Goal: Navigation & Orientation: Find specific page/section

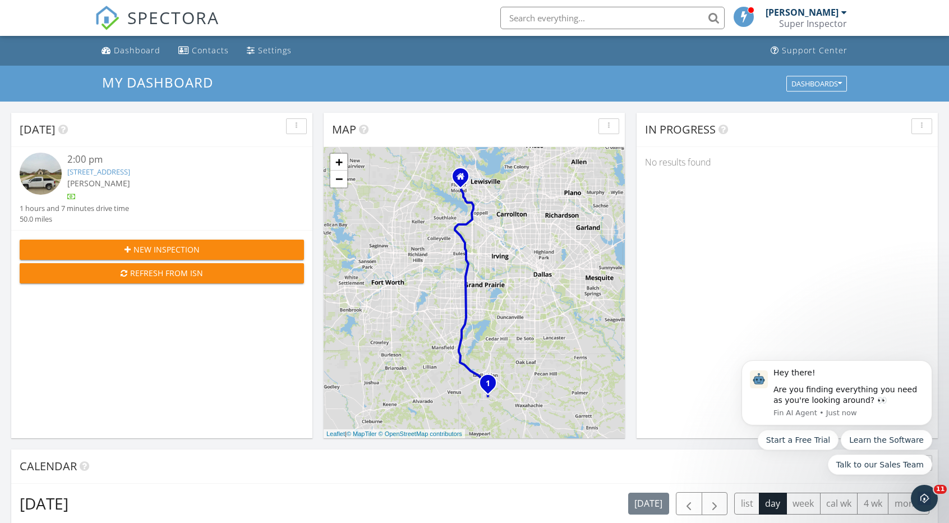
click at [199, 211] on div "2:00 pm [STREET_ADDRESS] [PERSON_NAME] 1 hours and 7 minutes drive time 50.0 mi…" at bounding box center [162, 189] width 284 height 72
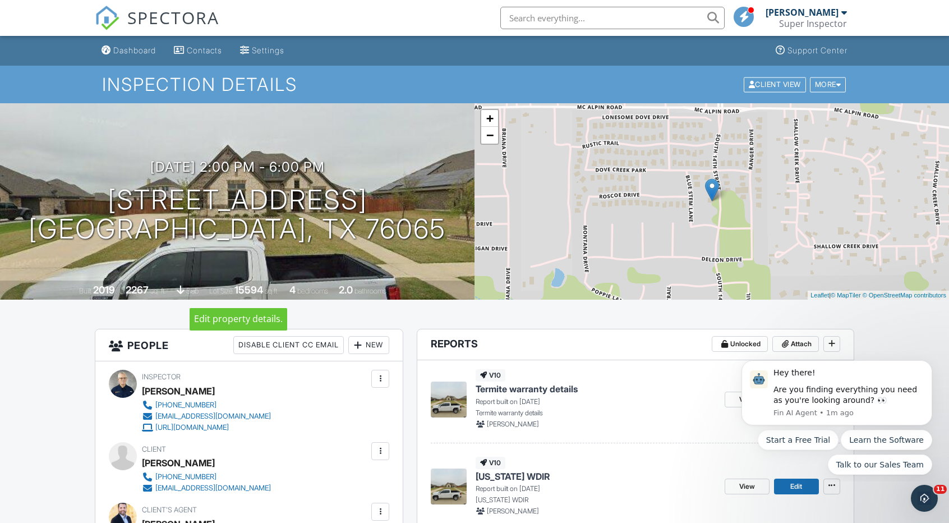
drag, startPoint x: 287, startPoint y: 298, endPoint x: 125, endPoint y: 48, distance: 298.0
click at [125, 48] on div "Dashboard" at bounding box center [134, 50] width 43 height 10
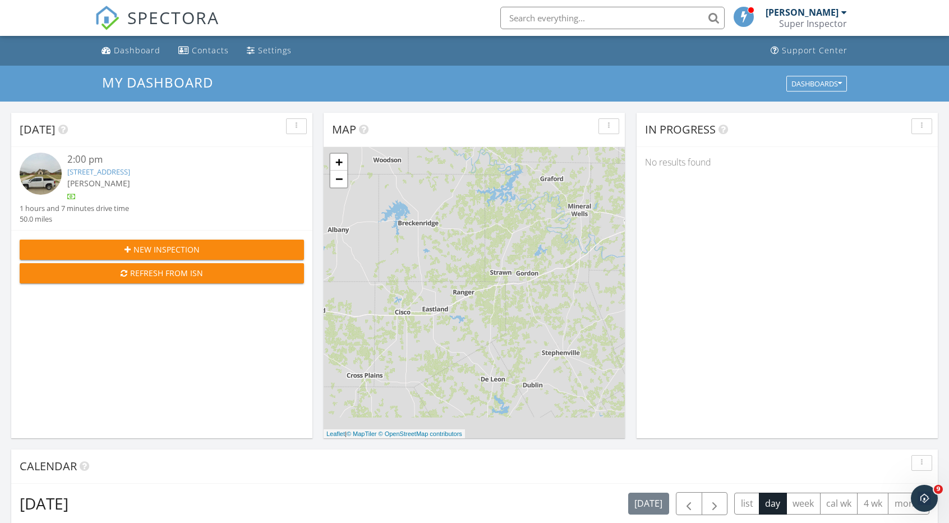
click at [544, 371] on div "1 + − TX 360, [PERSON_NAME] Freeway 80.5 km, 1 h 7 min Head south on [GEOGRAPHI…" at bounding box center [474, 292] width 301 height 291
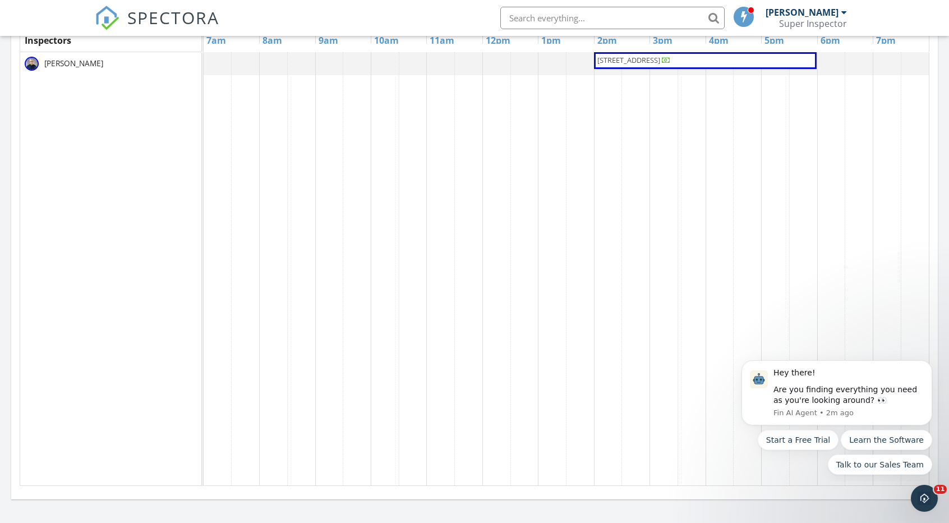
scroll to position [303, 0]
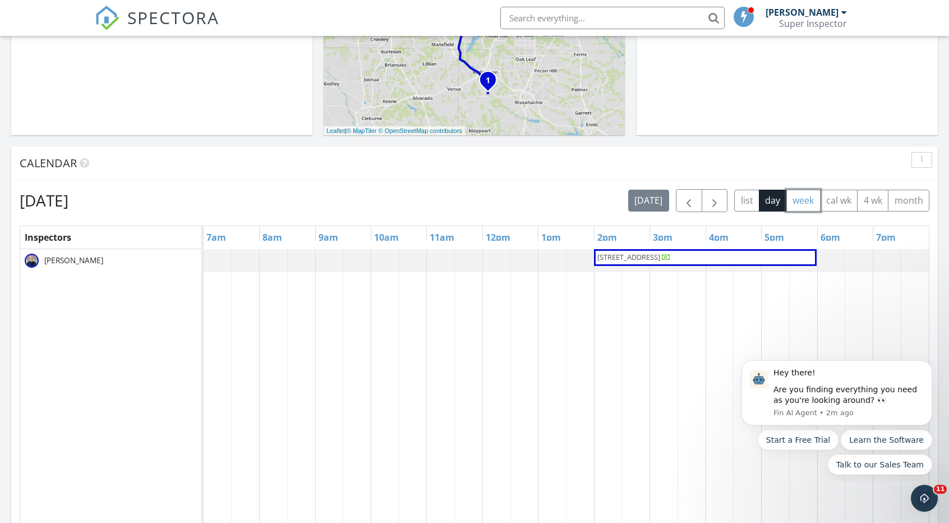
click at [799, 201] on button "week" at bounding box center [803, 201] width 34 height 22
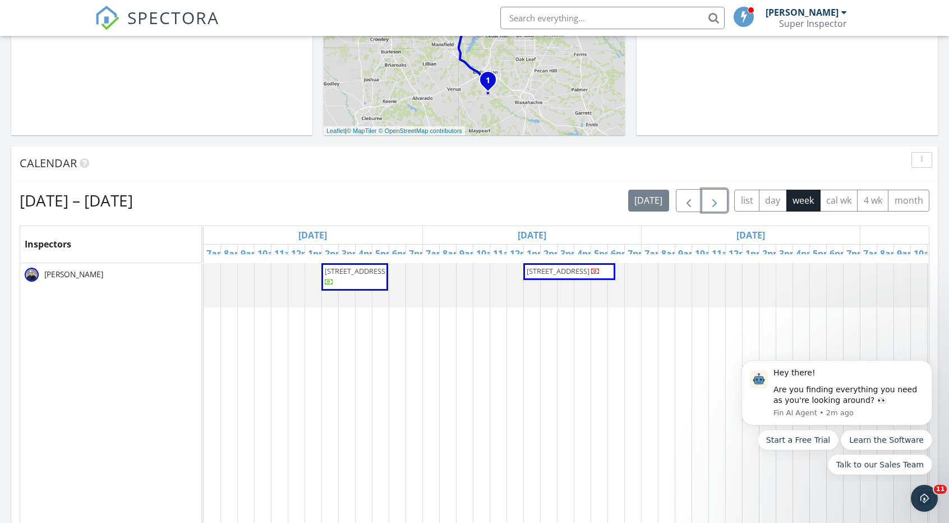
click at [725, 203] on button "button" at bounding box center [715, 200] width 26 height 23
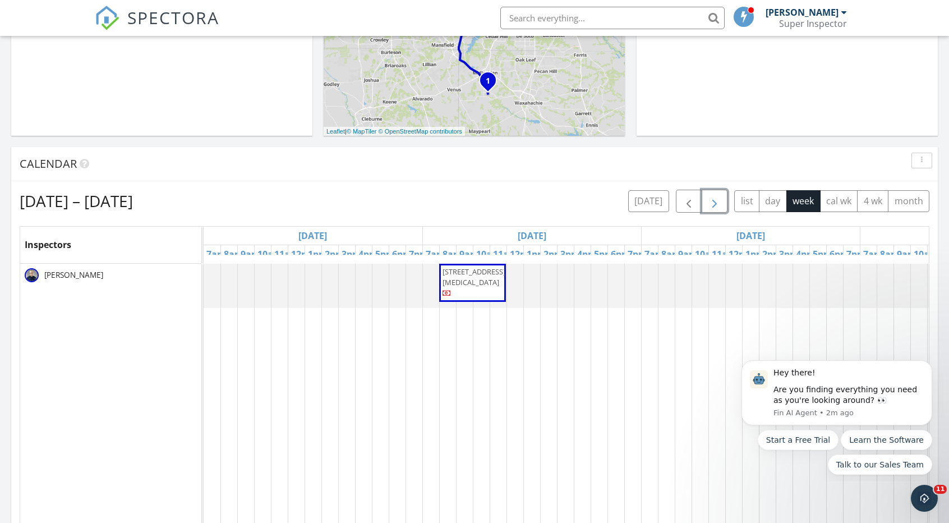
scroll to position [301, 0]
click at [692, 203] on span "button" at bounding box center [688, 202] width 13 height 13
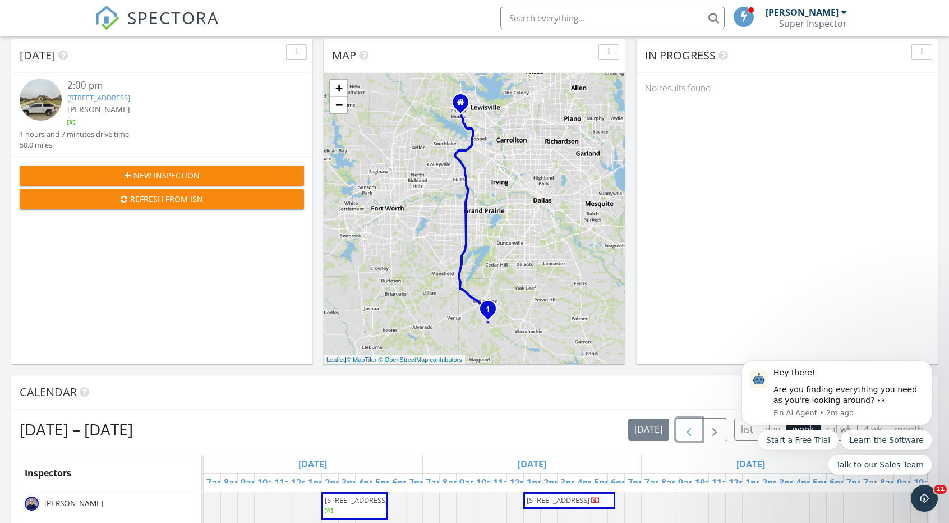
scroll to position [0, 0]
